Goal: Information Seeking & Learning: Learn about a topic

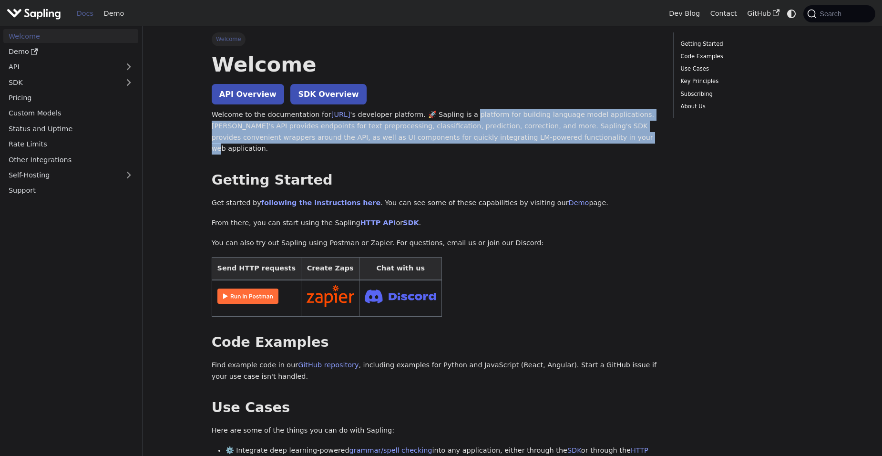
drag, startPoint x: 469, startPoint y: 115, endPoint x: 504, endPoint y: 135, distance: 40.1
click at [504, 135] on p "Welcome to the documentation for [URL] 's developer platform. 🚀 Sapling is a pl…" at bounding box center [436, 131] width 448 height 45
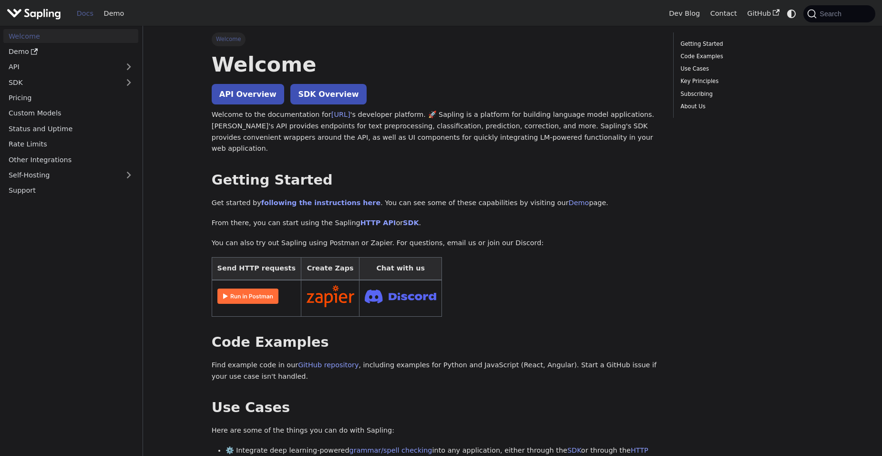
drag, startPoint x: 504, startPoint y: 135, endPoint x: 554, endPoint y: 142, distance: 50.1
click at [552, 141] on p "Welcome to the documentation for [URL] 's developer platform. 🚀 Sapling is a pl…" at bounding box center [436, 131] width 448 height 45
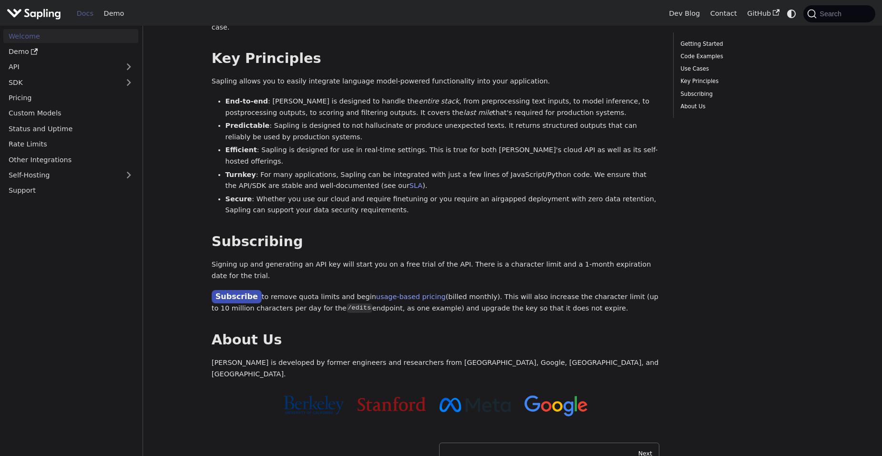
scroll to position [643, 0]
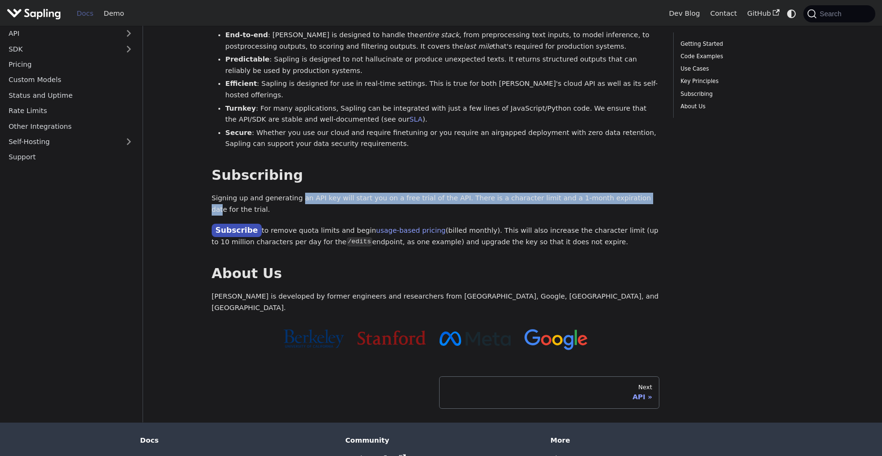
drag, startPoint x: 294, startPoint y: 155, endPoint x: 608, endPoint y: 148, distance: 314.4
click at [608, 193] on p "Signing up and generating an API key will start you on a free trial of the API.…" at bounding box center [436, 204] width 448 height 23
drag, startPoint x: 608, startPoint y: 148, endPoint x: 518, endPoint y: 153, distance: 89.8
click at [530, 193] on p "Signing up and generating an API key will start you on a free trial of the API.…" at bounding box center [436, 204] width 448 height 23
drag, startPoint x: 439, startPoint y: 152, endPoint x: 607, endPoint y: 151, distance: 167.9
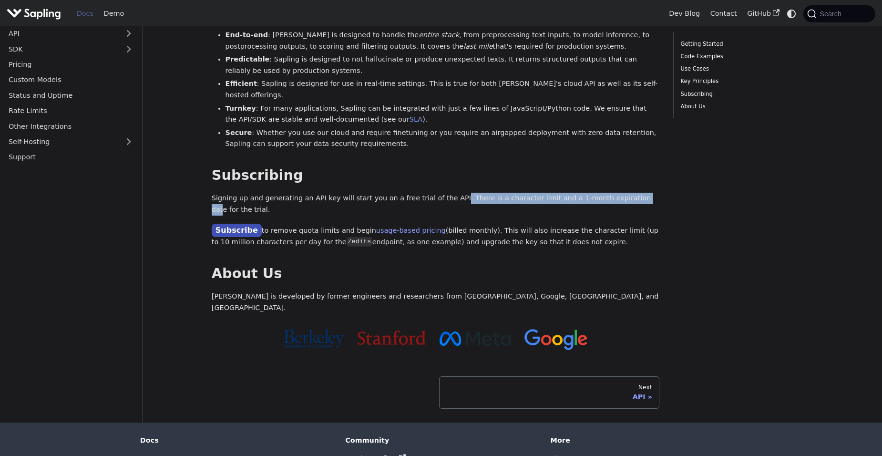
click at [607, 193] on p "Signing up and generating an API key will start you on a free trial of the API.…" at bounding box center [436, 204] width 448 height 23
drag, startPoint x: 607, startPoint y: 151, endPoint x: 550, endPoint y: 153, distance: 56.8
click at [550, 193] on p "Signing up and generating an API key will start you on a free trial of the API.…" at bounding box center [436, 204] width 448 height 23
drag, startPoint x: 532, startPoint y: 153, endPoint x: 643, endPoint y: 153, distance: 111.1
click at [643, 193] on p "Signing up and generating an API key will start you on a free trial of the API.…" at bounding box center [436, 204] width 448 height 23
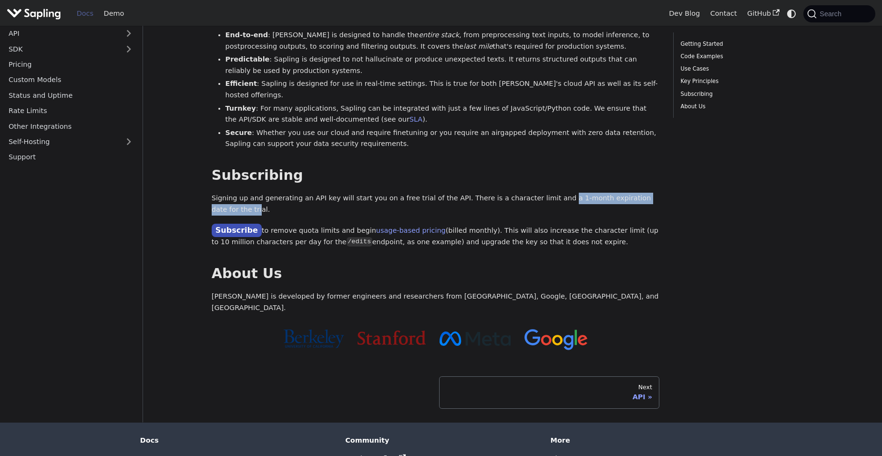
drag, startPoint x: 643, startPoint y: 153, endPoint x: 627, endPoint y: 155, distance: 16.3
click at [643, 193] on p "Signing up and generating an API key will start you on a free trial of the API.…" at bounding box center [436, 204] width 448 height 23
drag, startPoint x: 442, startPoint y: 152, endPoint x: 654, endPoint y: 157, distance: 212.8
click at [654, 193] on p "Signing up and generating an API key will start you on a free trial of the API.…" at bounding box center [436, 204] width 448 height 23
drag, startPoint x: 654, startPoint y: 157, endPoint x: 628, endPoint y: 155, distance: 26.9
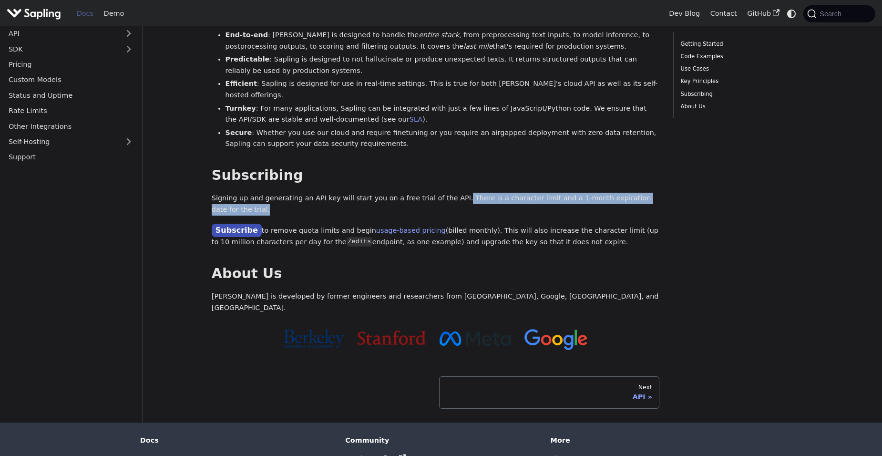
click at [631, 193] on p "Signing up and generating an API key will start you on a free trial of the API.…" at bounding box center [436, 204] width 448 height 23
drag, startPoint x: 445, startPoint y: 154, endPoint x: 519, endPoint y: 152, distance: 74.4
click at [519, 193] on p "Signing up and generating an API key will start you on a free trial of the API.…" at bounding box center [436, 204] width 448 height 23
click at [467, 193] on p "Signing up and generating an API key will start you on a free trial of the API.…" at bounding box center [436, 204] width 448 height 23
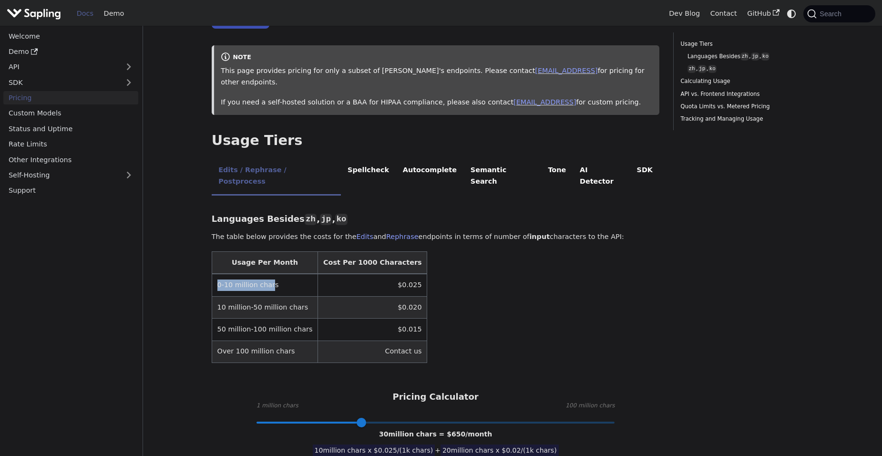
drag, startPoint x: 211, startPoint y: 263, endPoint x: 269, endPoint y: 265, distance: 58.2
drag, startPoint x: 269, startPoint y: 265, endPoint x: 257, endPoint y: 264, distance: 12.4
click at [257, 274] on td "0-10 million chars" at bounding box center [265, 285] width 106 height 22
drag, startPoint x: 377, startPoint y: 263, endPoint x: 400, endPoint y: 262, distance: 22.5
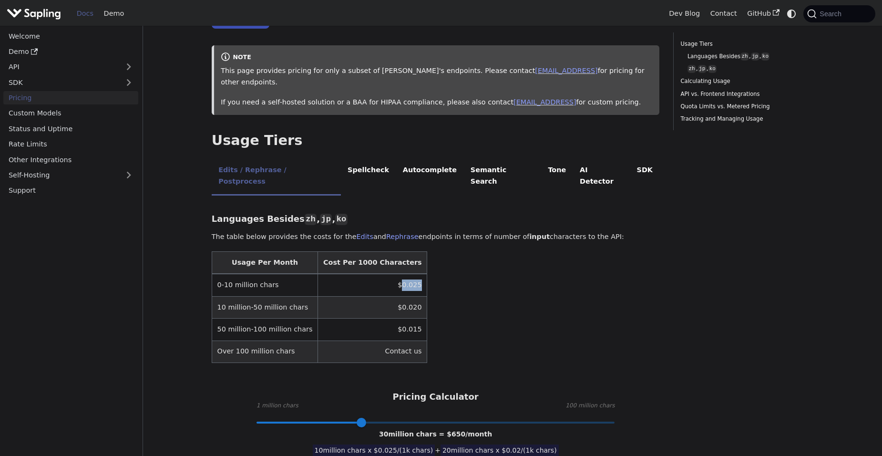
click at [400, 262] on table "Usage Per Month Cost Per 1000 Characters 0-10 million chars $0.025 10 million-5…" at bounding box center [436, 307] width 448 height 112
click at [387, 274] on td "$0.025" at bounding box center [372, 285] width 109 height 22
drag, startPoint x: 400, startPoint y: 262, endPoint x: 387, endPoint y: 263, distance: 12.4
click at [387, 274] on td "$0.025" at bounding box center [372, 285] width 109 height 22
drag, startPoint x: 387, startPoint y: 263, endPoint x: 497, endPoint y: 269, distance: 110.3
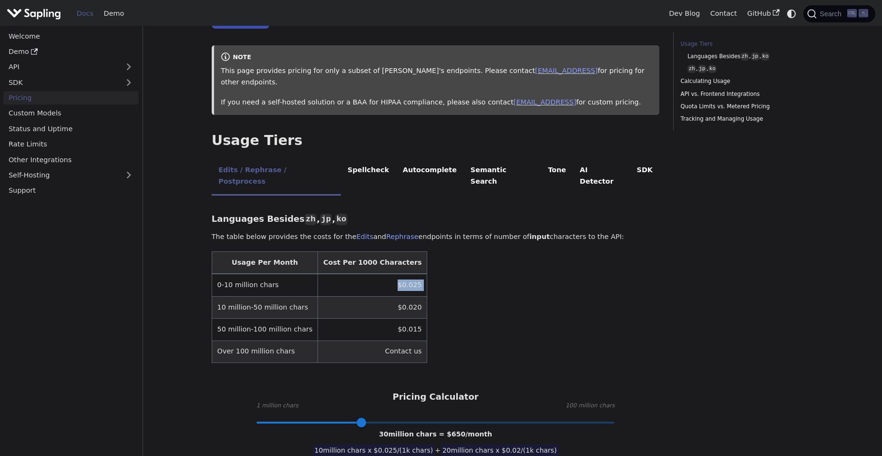
click at [512, 270] on table "Usage Per Month Cost Per 1000 Characters 0-10 million chars $0.025 10 million-5…" at bounding box center [436, 307] width 448 height 112
drag, startPoint x: 321, startPoint y: 241, endPoint x: 383, endPoint y: 242, distance: 61.5
click at [383, 252] on th "Cost Per 1000 Characters" at bounding box center [372, 263] width 109 height 22
drag, startPoint x: 383, startPoint y: 242, endPoint x: 371, endPoint y: 241, distance: 11.5
click at [371, 252] on th "Cost Per 1000 Characters" at bounding box center [372, 263] width 109 height 22
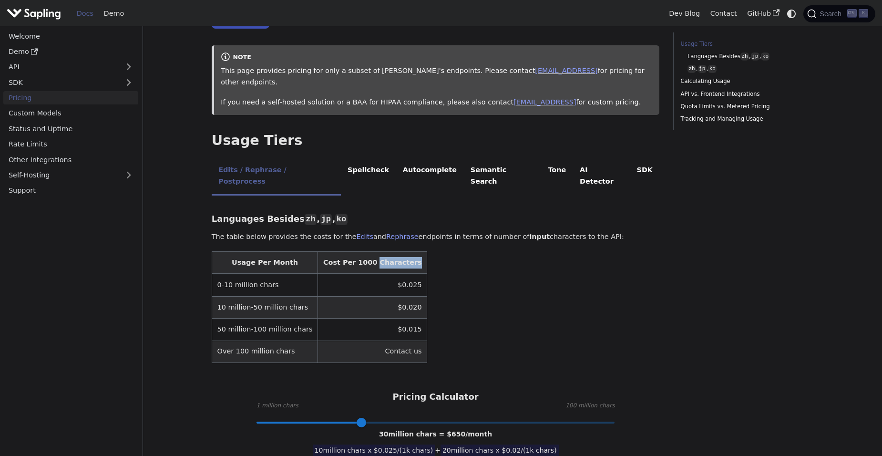
click at [371, 252] on th "Cost Per 1000 Characters" at bounding box center [372, 263] width 109 height 22
click at [491, 262] on table "Usage Per Month Cost Per 1000 Characters 0-10 million chars $0.025 10 million-5…" at bounding box center [436, 307] width 448 height 112
click at [374, 274] on td "$0.025" at bounding box center [372, 285] width 109 height 22
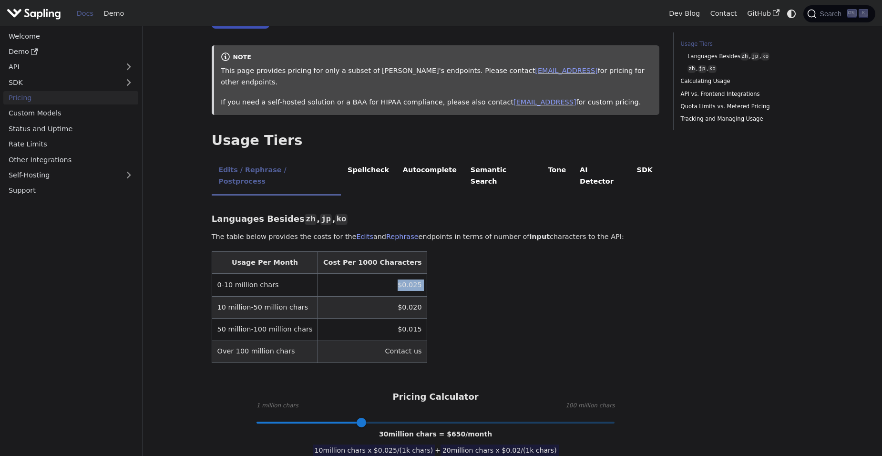
click at [374, 274] on td "$0.025" at bounding box center [372, 285] width 109 height 22
drag, startPoint x: 374, startPoint y: 266, endPoint x: 345, endPoint y: 236, distance: 42.2
click at [345, 252] on th "Cost Per 1000 Characters" at bounding box center [372, 263] width 109 height 22
click at [347, 252] on th "Cost Per 1000 Characters" at bounding box center [372, 263] width 109 height 22
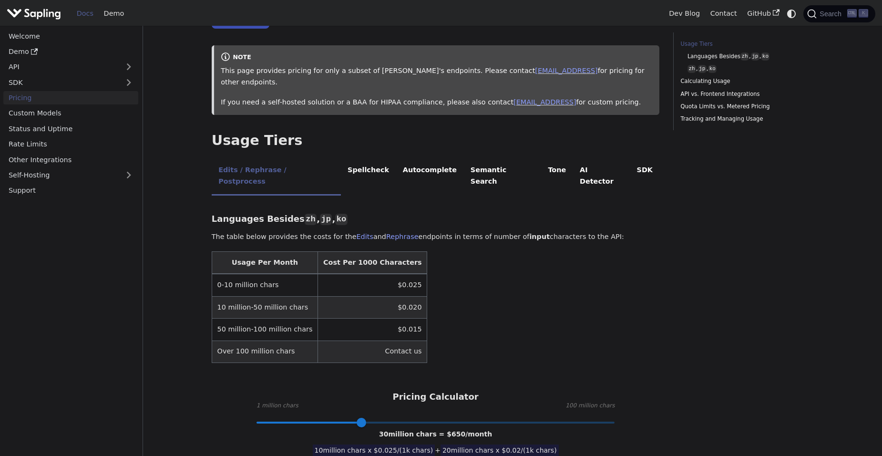
click at [259, 274] on td "0-10 million chars" at bounding box center [265, 285] width 106 height 22
drag, startPoint x: 259, startPoint y: 265, endPoint x: 484, endPoint y: 269, distance: 225.2
click at [484, 269] on table "Usage Per Month Cost Per 1000 Characters 0-10 million chars $0.025 10 million-5…" at bounding box center [436, 307] width 448 height 112
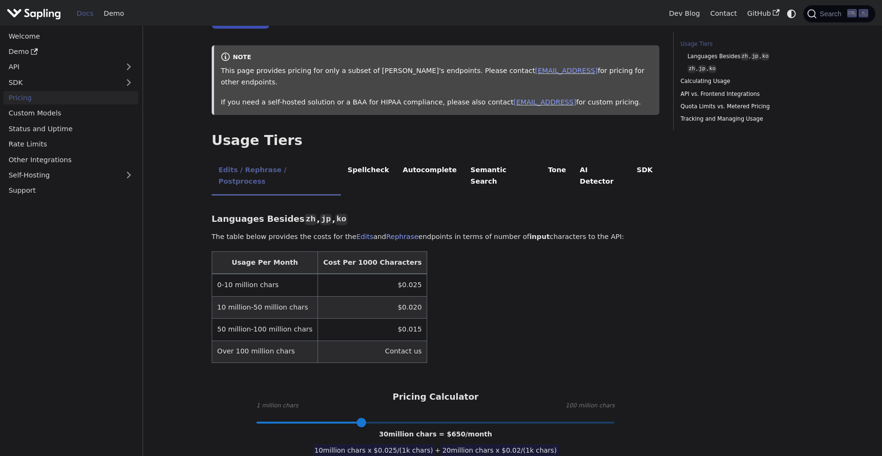
click at [388, 296] on td "$0.020" at bounding box center [372, 307] width 109 height 22
drag, startPoint x: 388, startPoint y: 285, endPoint x: 218, endPoint y: 336, distance: 177.2
click at [219, 341] on td "Over 100 million chars" at bounding box center [265, 352] width 106 height 22
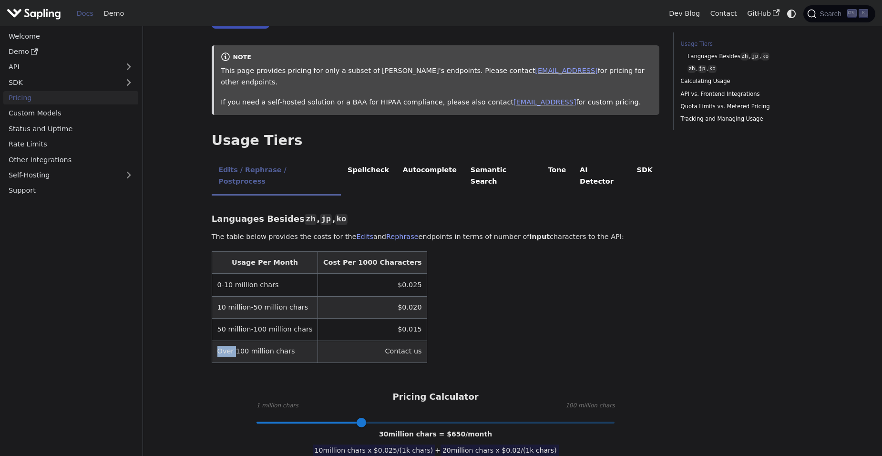
click at [218, 341] on td "Over 100 million chars" at bounding box center [265, 352] width 106 height 22
drag, startPoint x: 218, startPoint y: 336, endPoint x: 587, endPoint y: 302, distance: 370.2
click at [587, 302] on table "Usage Per Month Cost Per 1000 Characters 0-10 million chars $0.025 10 million-5…" at bounding box center [436, 307] width 448 height 112
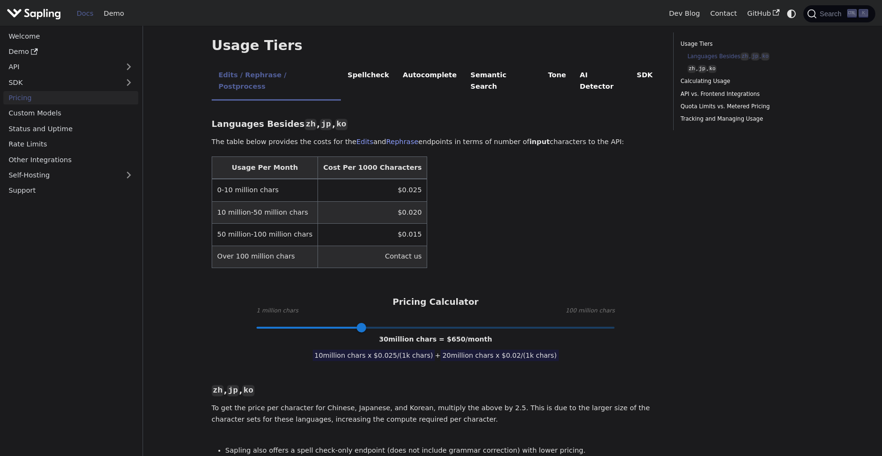
scroll to position [191, 0]
click at [364, 322] on span at bounding box center [366, 327] width 10 height 10
drag, startPoint x: 450, startPoint y: 314, endPoint x: 466, endPoint y: 315, distance: 15.8
click at [466, 335] on span "31 million chars = $ 670 /month" at bounding box center [435, 339] width 113 height 8
drag, startPoint x: 466, startPoint y: 315, endPoint x: 482, endPoint y: 318, distance: 16.9
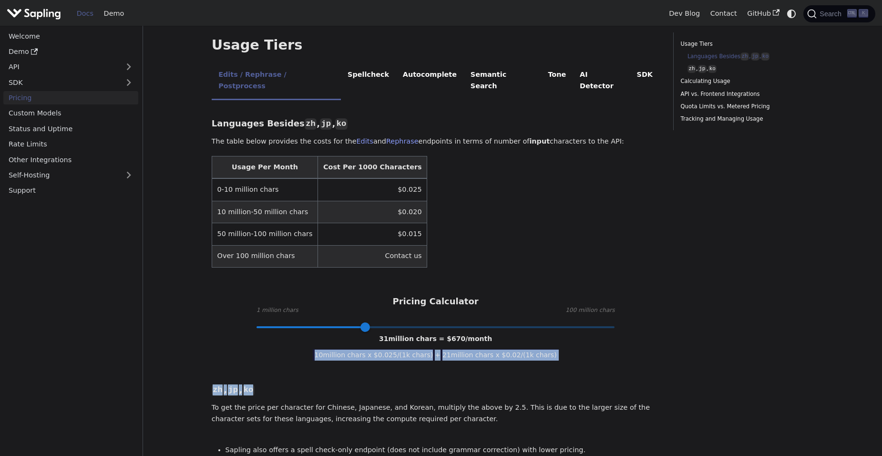
drag, startPoint x: 359, startPoint y: 304, endPoint x: 367, endPoint y: 309, distance: 9.0
click at [361, 322] on span at bounding box center [366, 327] width 10 height 10
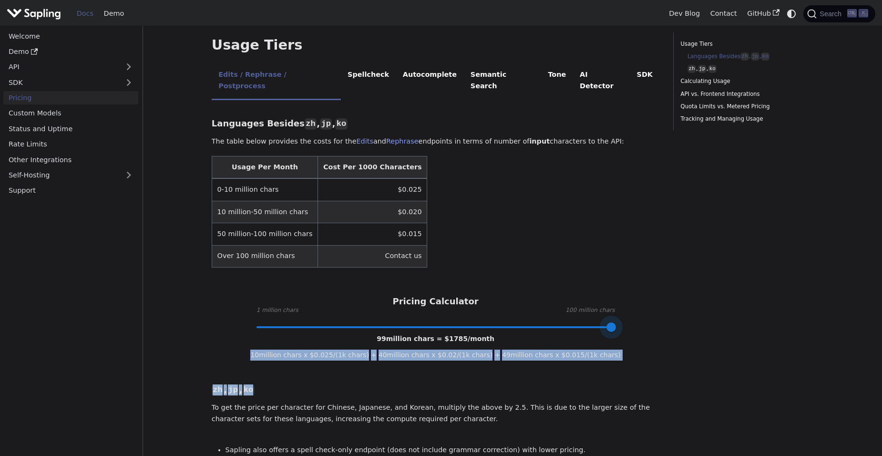
drag, startPoint x: 365, startPoint y: 304, endPoint x: 623, endPoint y: 298, distance: 258.1
click at [622, 298] on div "Pricing Calculator 1 million chars 100 million chars 99 million chars = $ 1785 …" at bounding box center [436, 311] width 448 height 31
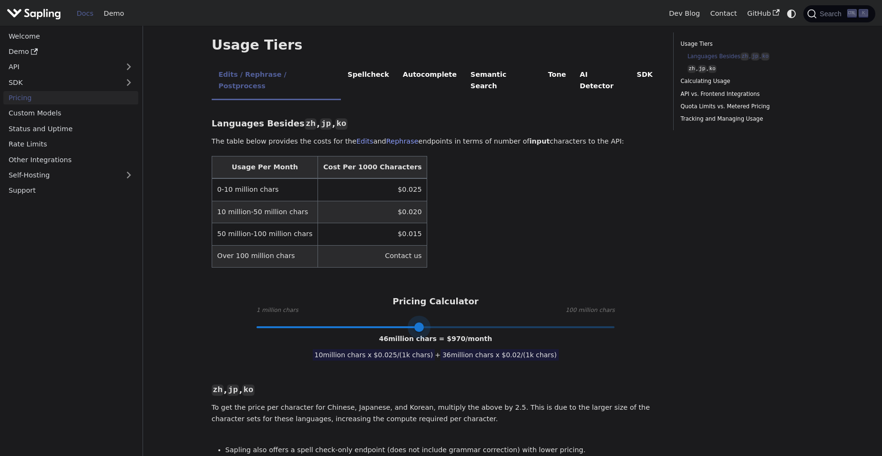
type input "48"
drag, startPoint x: 613, startPoint y: 304, endPoint x: 425, endPoint y: 310, distance: 188.5
click at [425, 322] on span at bounding box center [427, 327] width 10 height 10
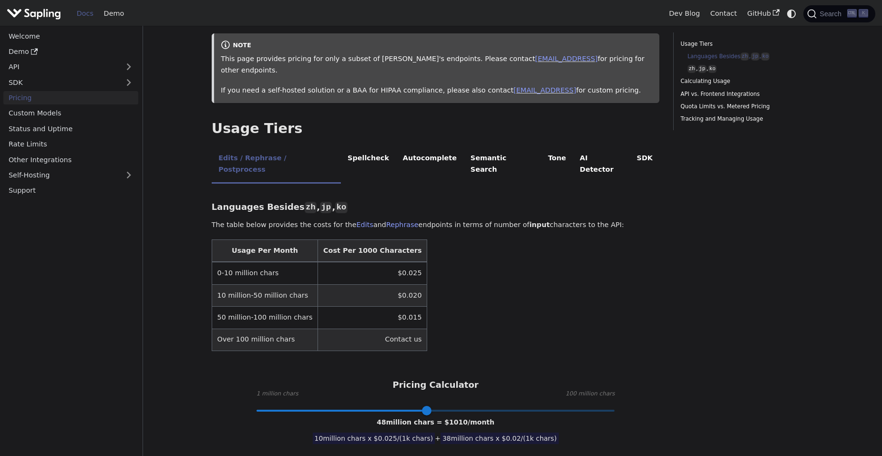
scroll to position [0, 0]
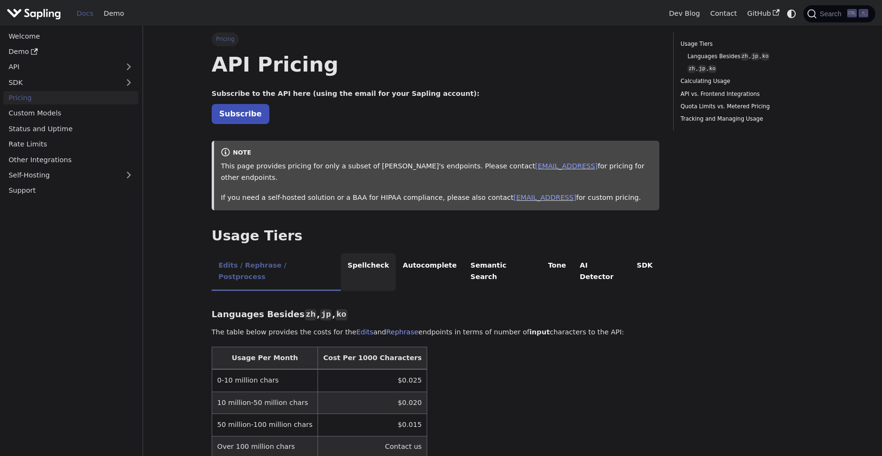
click at [342, 259] on li "Spellcheck" at bounding box center [368, 272] width 55 height 38
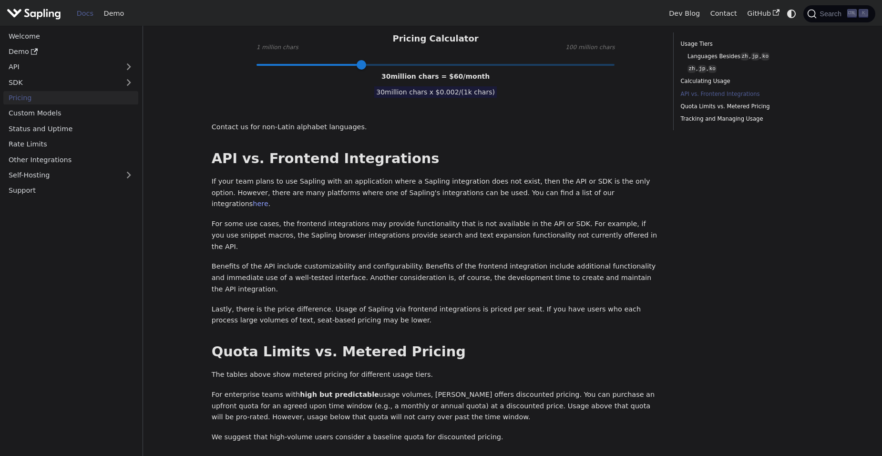
scroll to position [334, 0]
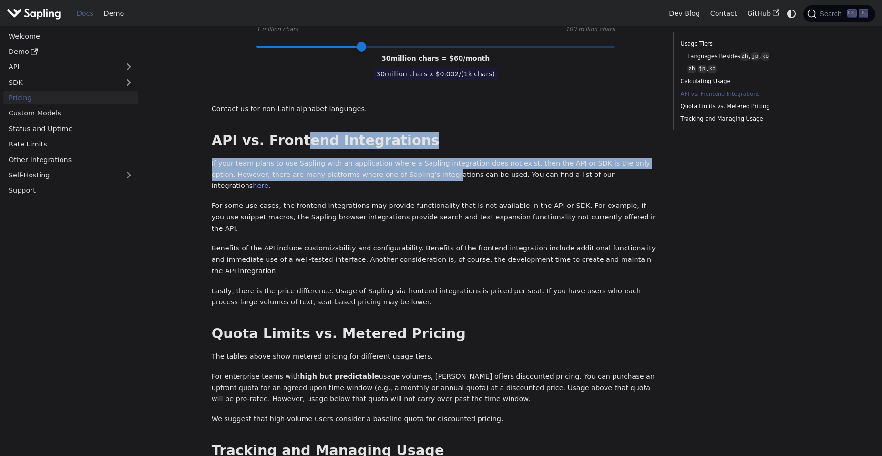
drag, startPoint x: 364, startPoint y: 132, endPoint x: 380, endPoint y: 157, distance: 29.4
click at [380, 157] on div "API Pricing Subscribe to the API here (using the email for your Sapling account…" at bounding box center [436, 170] width 448 height 904
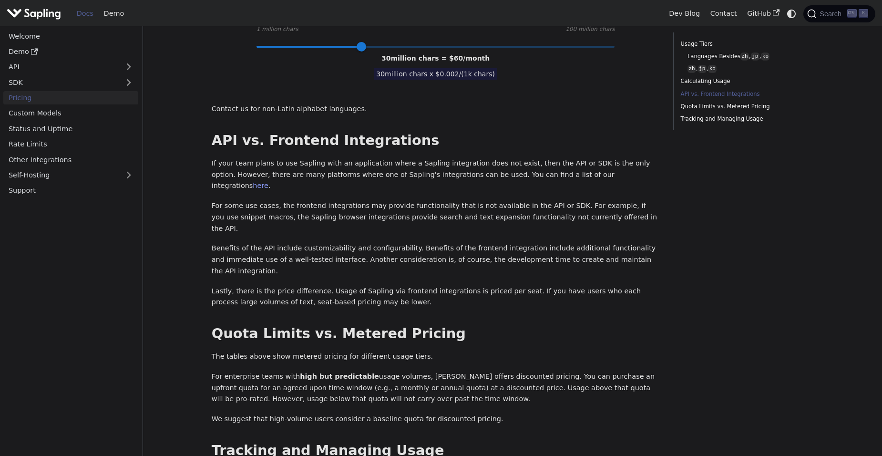
drag, startPoint x: 380, startPoint y: 157, endPoint x: 464, endPoint y: 290, distance: 157.3
click at [464, 290] on div "API Pricing Subscribe to the API here (using the email for your Sapling account…" at bounding box center [436, 170] width 448 height 904
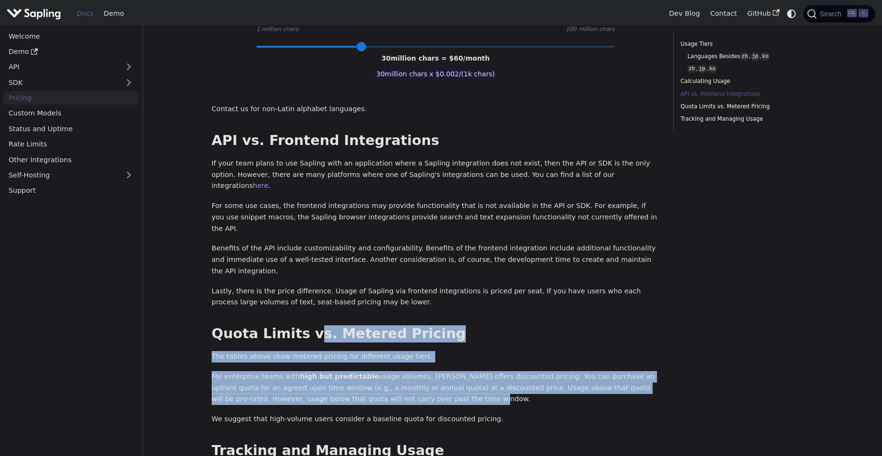
drag, startPoint x: 303, startPoint y: 282, endPoint x: 419, endPoint y: 350, distance: 134.9
click at [419, 350] on div "API Pricing Subscribe to the API here (using the email for your Sapling account…" at bounding box center [436, 170] width 448 height 904
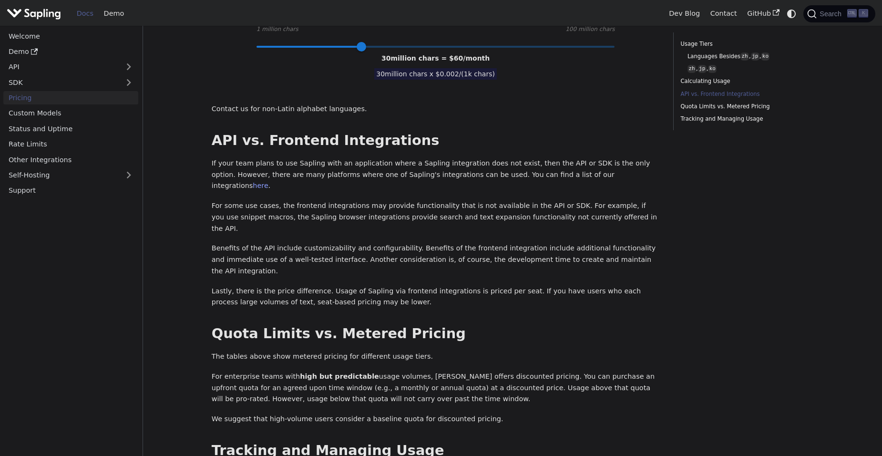
drag, startPoint x: 419, startPoint y: 350, endPoint x: 509, endPoint y: 376, distance: 93.3
click at [509, 376] on div "API Pricing Subscribe to the API here (using the email for your Sapling account…" at bounding box center [436, 170] width 448 height 904
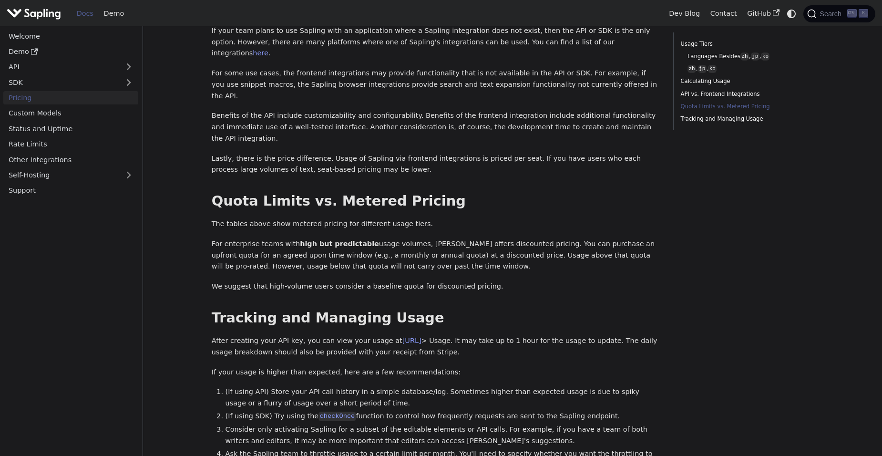
scroll to position [572, 0]
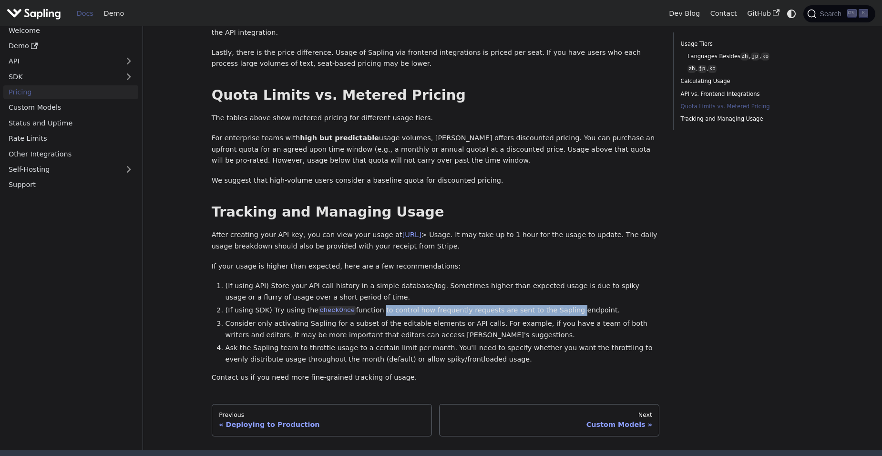
drag, startPoint x: 370, startPoint y: 255, endPoint x: 546, endPoint y: 256, distance: 176.5
click at [546, 305] on li "(If using SDK) Try using the checkOnce function to control how frequently reque…" at bounding box center [443, 310] width 435 height 11
drag, startPoint x: 546, startPoint y: 256, endPoint x: 513, endPoint y: 254, distance: 33.4
click at [513, 305] on li "(If using SDK) Try using the checkOnce function to control how frequently reque…" at bounding box center [443, 310] width 435 height 11
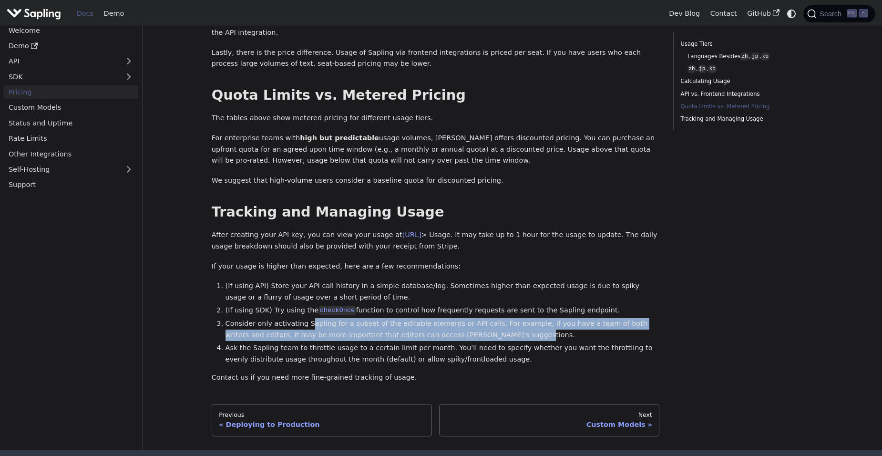
drag, startPoint x: 305, startPoint y: 270, endPoint x: 442, endPoint y: 282, distance: 137.9
click at [442, 318] on li "Consider only activating Sapling for a subset of the editable elements or API c…" at bounding box center [443, 329] width 435 height 23
drag, startPoint x: 442, startPoint y: 282, endPoint x: 413, endPoint y: 286, distance: 29.3
click at [426, 318] on li "Consider only activating Sapling for a subset of the editable elements or API c…" at bounding box center [443, 329] width 435 height 23
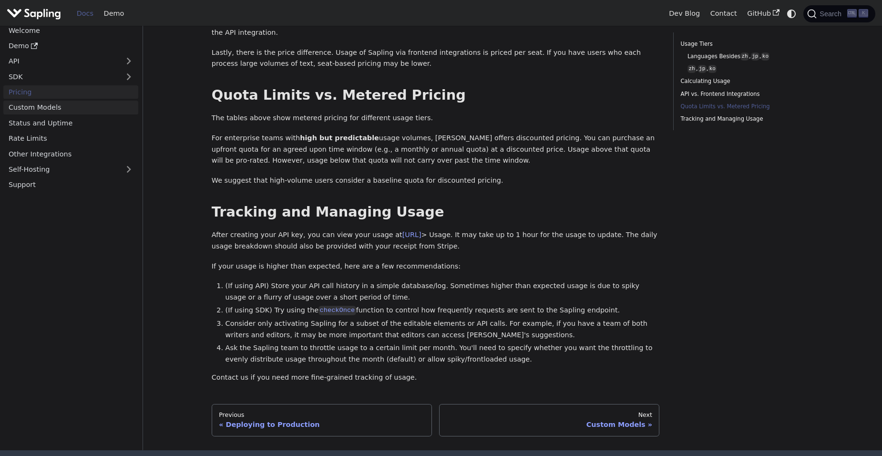
click at [51, 101] on link "Custom Models" at bounding box center [70, 108] width 135 height 14
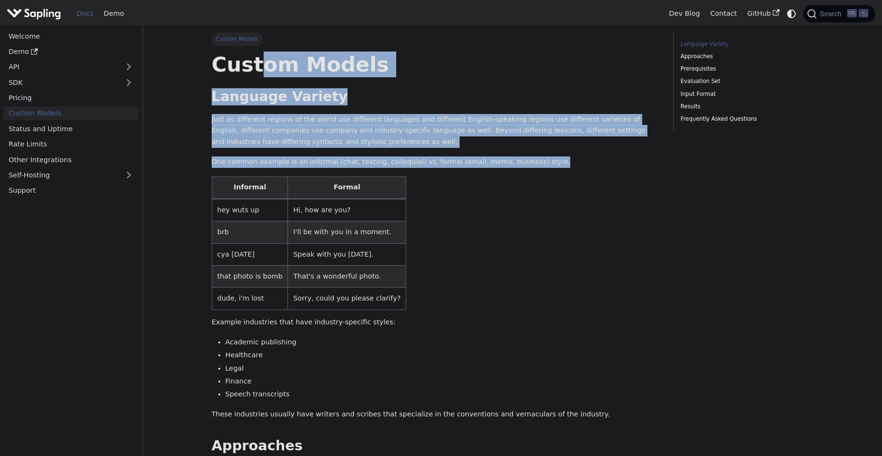
drag, startPoint x: 255, startPoint y: 67, endPoint x: 566, endPoint y: 150, distance: 321.7
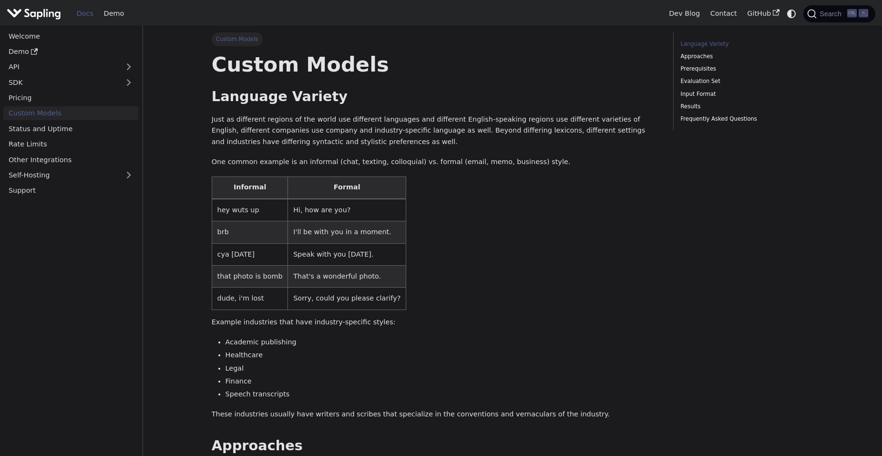
drag, startPoint x: 566, startPoint y: 150, endPoint x: 567, endPoint y: 175, distance: 25.3
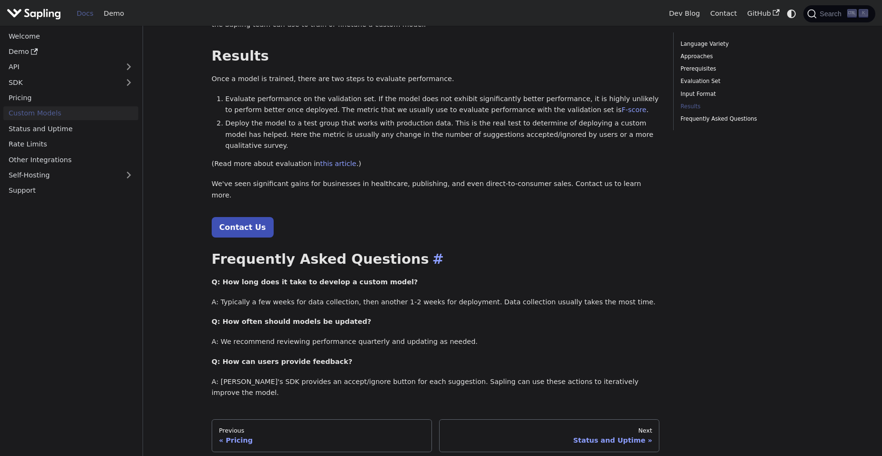
scroll to position [994, 0]
